Goal: Information Seeking & Learning: Learn about a topic

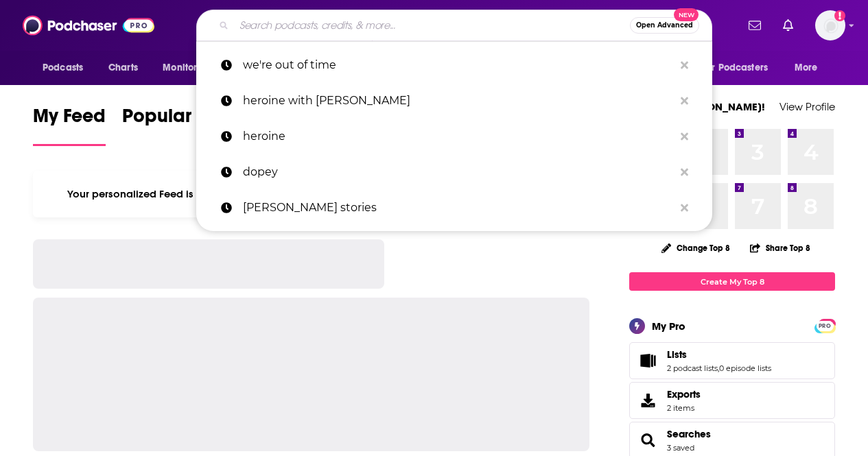
click at [382, 29] on input "Search podcasts, credits, & more..." at bounding box center [432, 25] width 396 height 22
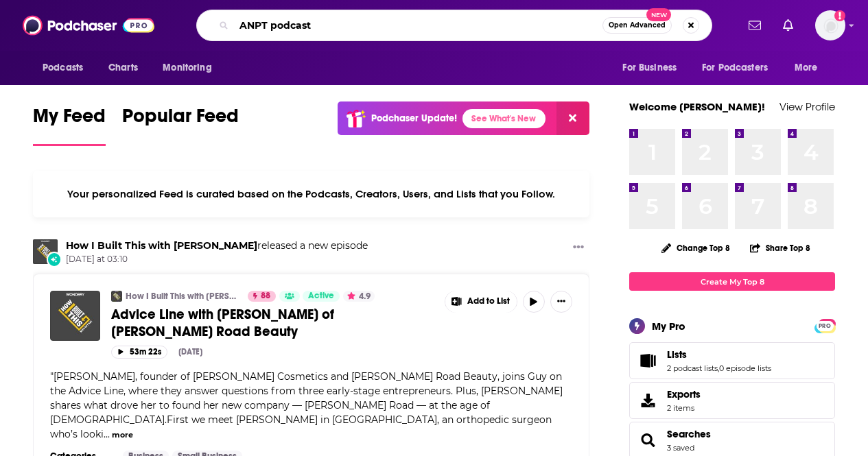
type input "ANPT podcast"
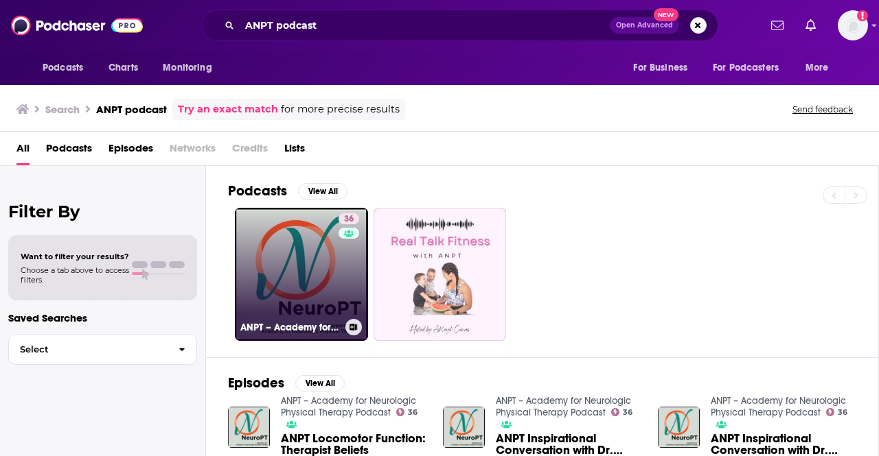
click at [292, 249] on link "36 ANPT – Academy for Neurologic Physical Therapy Podcast" at bounding box center [301, 274] width 133 height 133
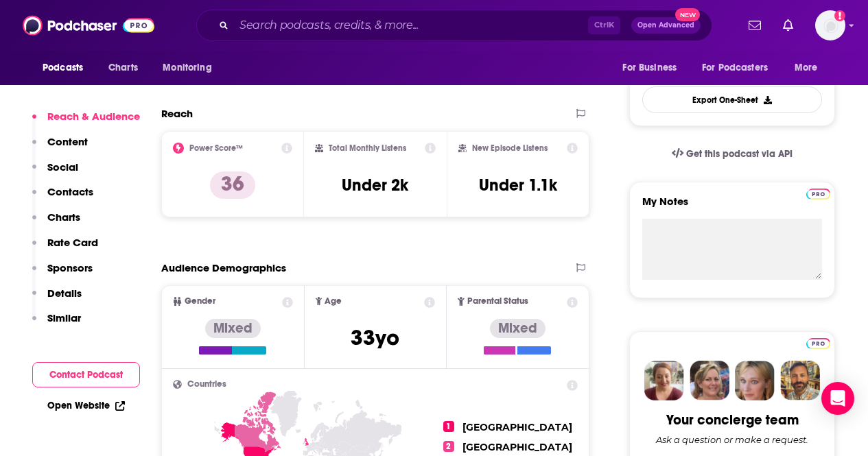
scroll to position [371, 0]
